Goal: Task Accomplishment & Management: Complete application form

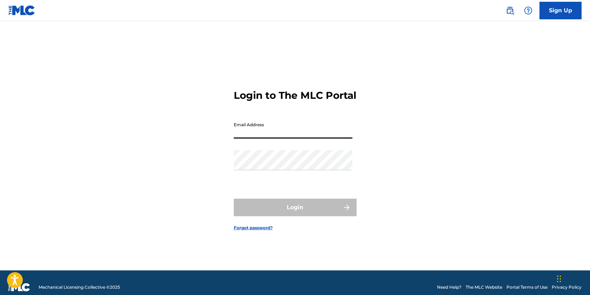
type input "[EMAIL_ADDRESS][DOMAIN_NAME]"
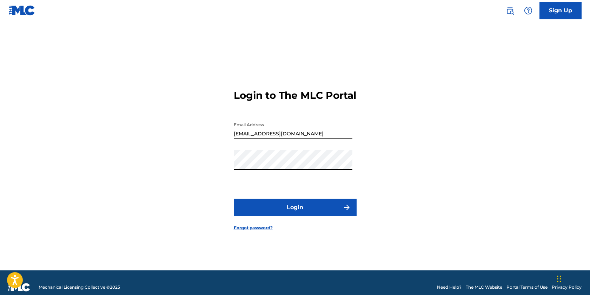
click at [272, 205] on button "Login" at bounding box center [295, 207] width 123 height 18
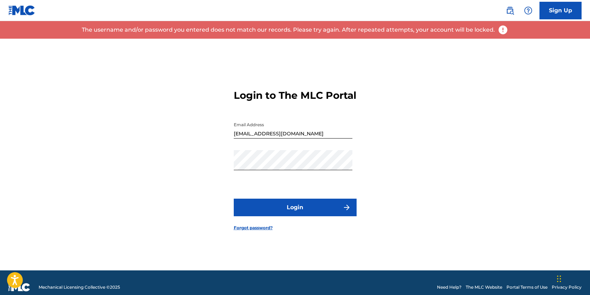
click at [255, 230] on form "Login to The MLC Portal Email Address [EMAIL_ADDRESS][DOMAIN_NAME] Password Log…" at bounding box center [295, 154] width 123 height 231
click at [244, 238] on form "Login to The MLC Portal Email Address [EMAIL_ADDRESS][DOMAIN_NAME] Password Log…" at bounding box center [295, 154] width 123 height 231
click at [244, 231] on link "Forgot password?" at bounding box center [253, 227] width 39 height 6
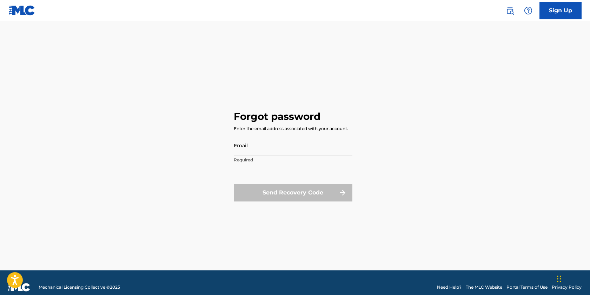
click at [257, 151] on input "Email" at bounding box center [293, 145] width 119 height 20
type input "[EMAIL_ADDRESS][DOMAIN_NAME]"
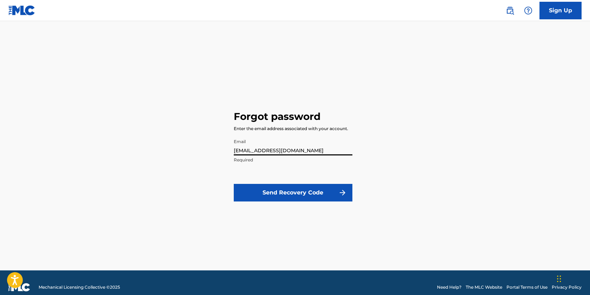
click at [282, 191] on button "Send Recovery Code" at bounding box center [293, 193] width 119 height 18
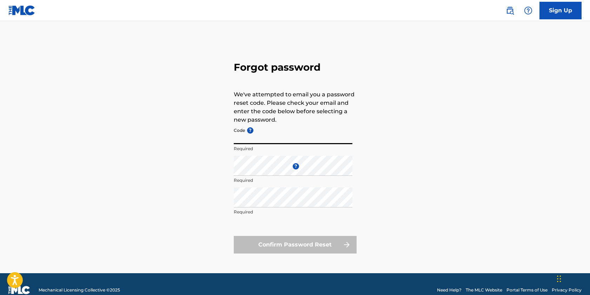
click at [250, 142] on input "Code ?" at bounding box center [293, 134] width 119 height 20
paste input "FP_49e6c2932b9150ef1e1b9ac40c4d"
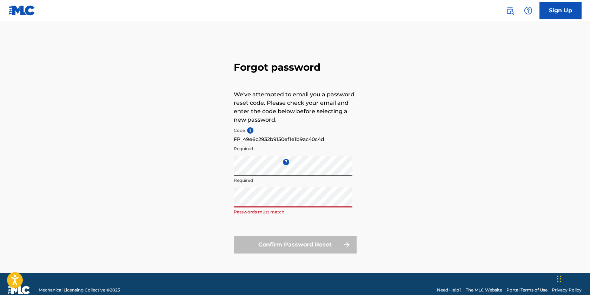
click at [219, 202] on div "Forgot password We've attempted to email you a password reset code. Please chec…" at bounding box center [294, 156] width 491 height 234
click at [222, 177] on div "Forgot password We've attempted to email you a password reset code. Please chec…" at bounding box center [294, 156] width 491 height 234
click at [220, 170] on div "Forgot password We've attempted to email you a password reset code. Please chec…" at bounding box center [294, 156] width 491 height 234
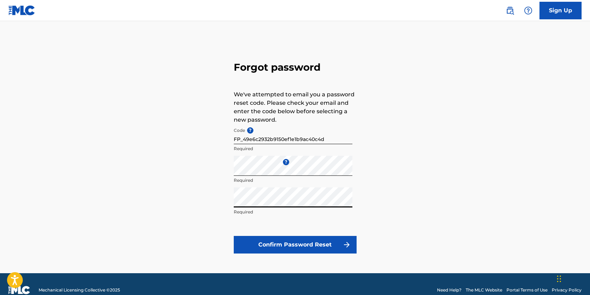
click at [279, 238] on button "Confirm Password Reset" at bounding box center [295, 245] width 123 height 18
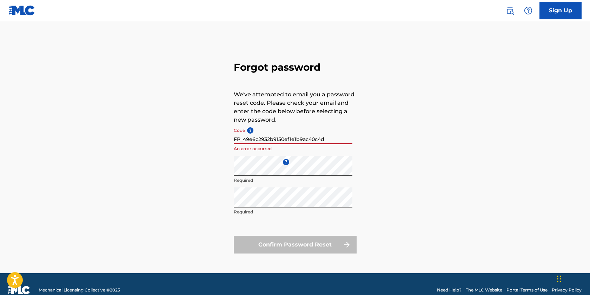
click at [235, 139] on input "FP_49e6c2932b9150ef1e1b9ac40c4d" at bounding box center [293, 134] width 119 height 20
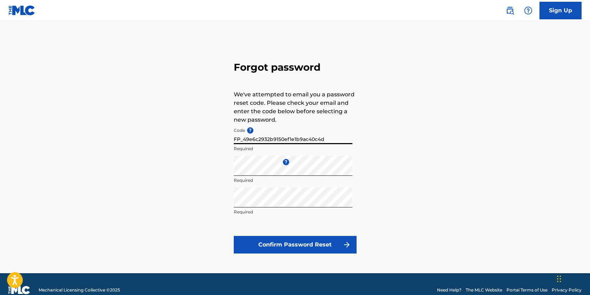
type input "FP_49e6c2932b9150ef1e1b9ac40c4d"
click at [275, 243] on button "Confirm Password Reset" at bounding box center [295, 245] width 123 height 18
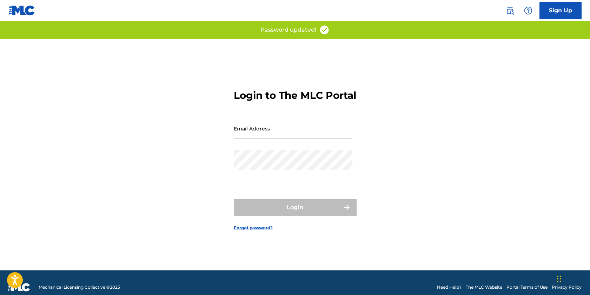
click at [250, 134] on input "Email Address" at bounding box center [293, 128] width 119 height 20
type input "[EMAIL_ADDRESS][DOMAIN_NAME]"
click at [247, 179] on div "Password" at bounding box center [293, 166] width 119 height 32
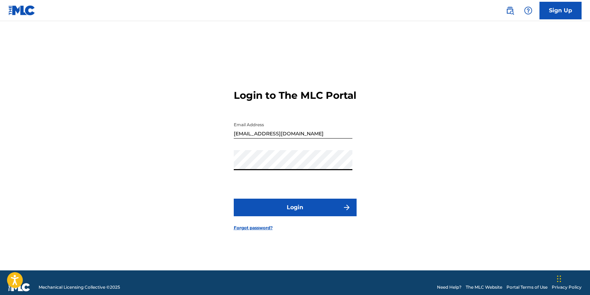
click at [273, 215] on button "Login" at bounding box center [295, 207] width 123 height 18
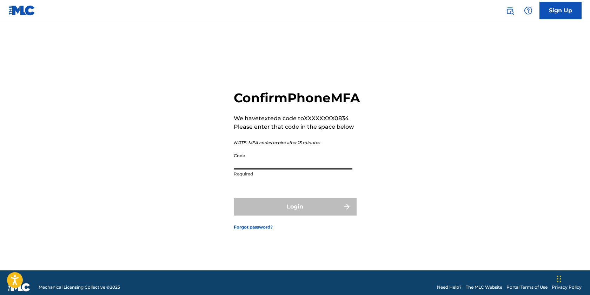
click at [272, 169] on input "Code" at bounding box center [293, 159] width 119 height 20
click at [246, 169] on input "Code" at bounding box center [293, 159] width 119 height 20
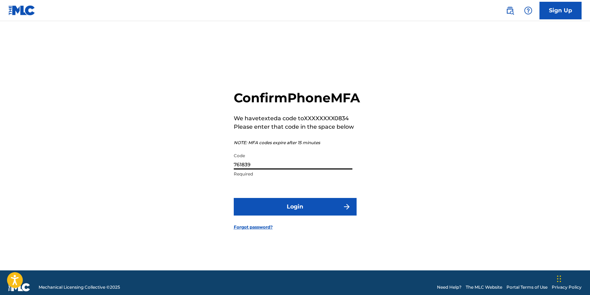
type input "761839"
click at [251, 206] on button "Login" at bounding box center [295, 207] width 123 height 18
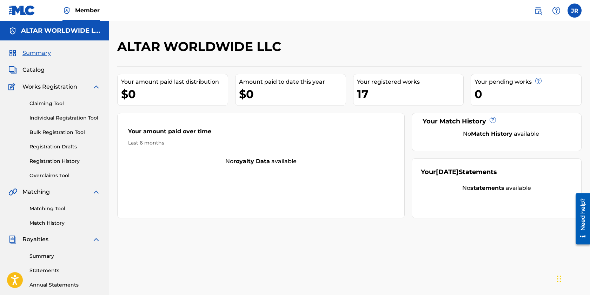
click at [382, 91] on div "17" at bounding box center [410, 94] width 107 height 16
click at [55, 148] on link "Registration Drafts" at bounding box center [64, 146] width 71 height 7
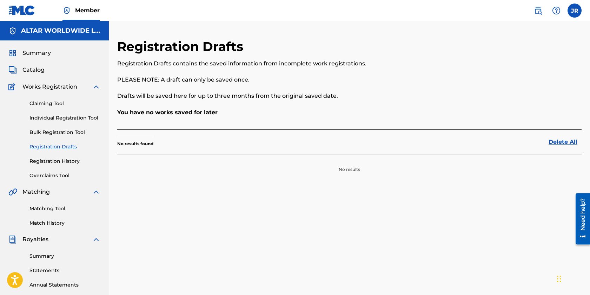
click at [56, 118] on link "Individual Registration Tool" at bounding box center [64, 117] width 71 height 7
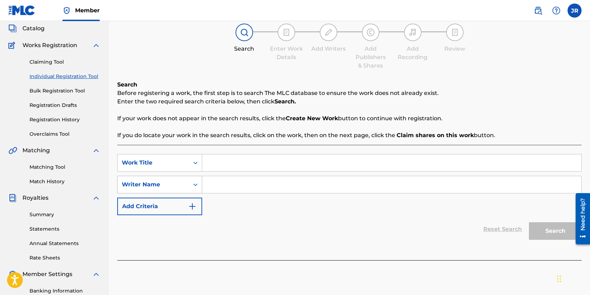
scroll to position [55, 0]
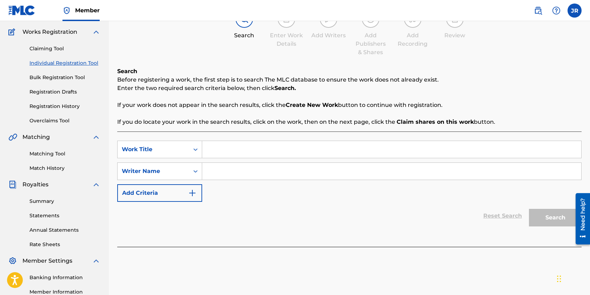
click at [219, 147] on input "Search Form" at bounding box center [391, 149] width 379 height 17
type input "676767y"
click at [230, 163] on input "Search Form" at bounding box center [391, 171] width 379 height 17
type input "hh"
click at [550, 211] on button "Search" at bounding box center [555, 218] width 53 height 18
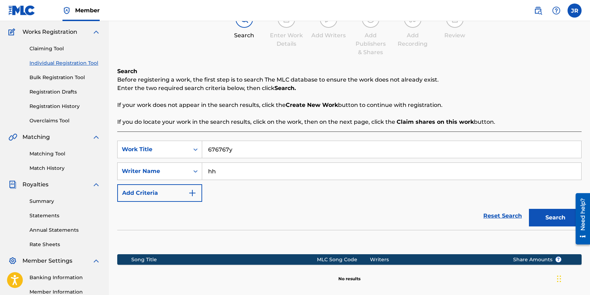
scroll to position [141, 0]
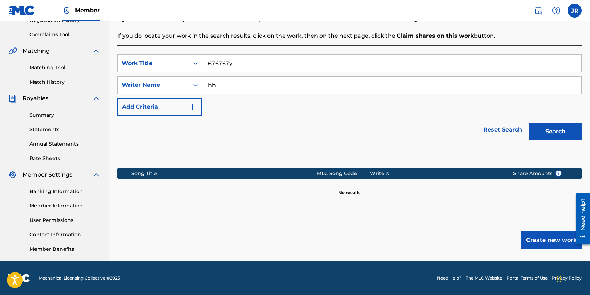
click at [541, 234] on button "Create new work" at bounding box center [551, 240] width 60 height 18
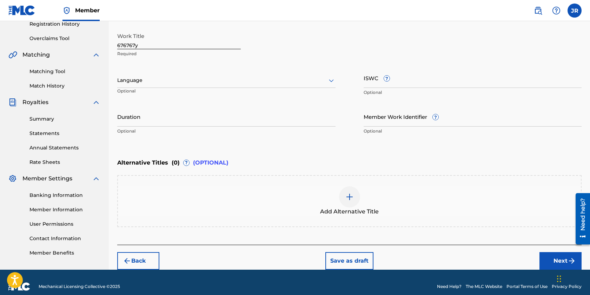
scroll to position [145, 0]
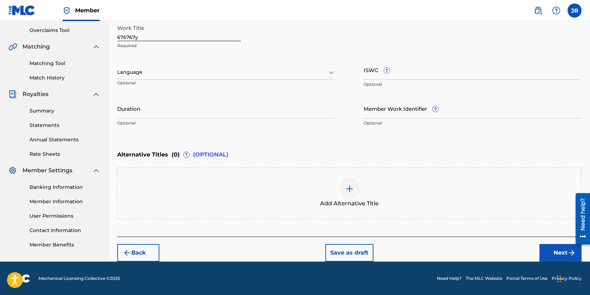
click at [544, 250] on button "Next" at bounding box center [561, 253] width 42 height 18
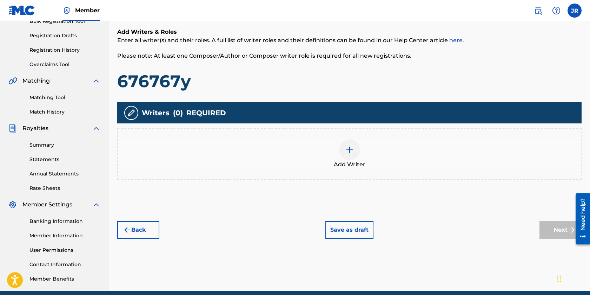
scroll to position [111, 0]
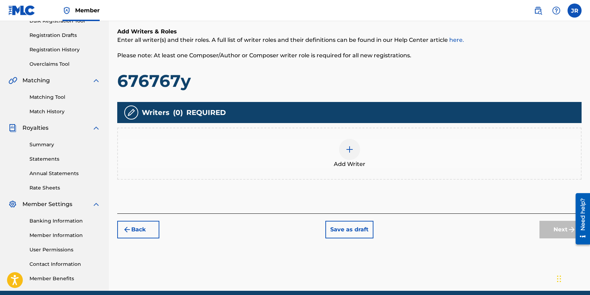
click at [146, 221] on button "Back" at bounding box center [138, 229] width 42 height 18
